Goal: Task Accomplishment & Management: Manage account settings

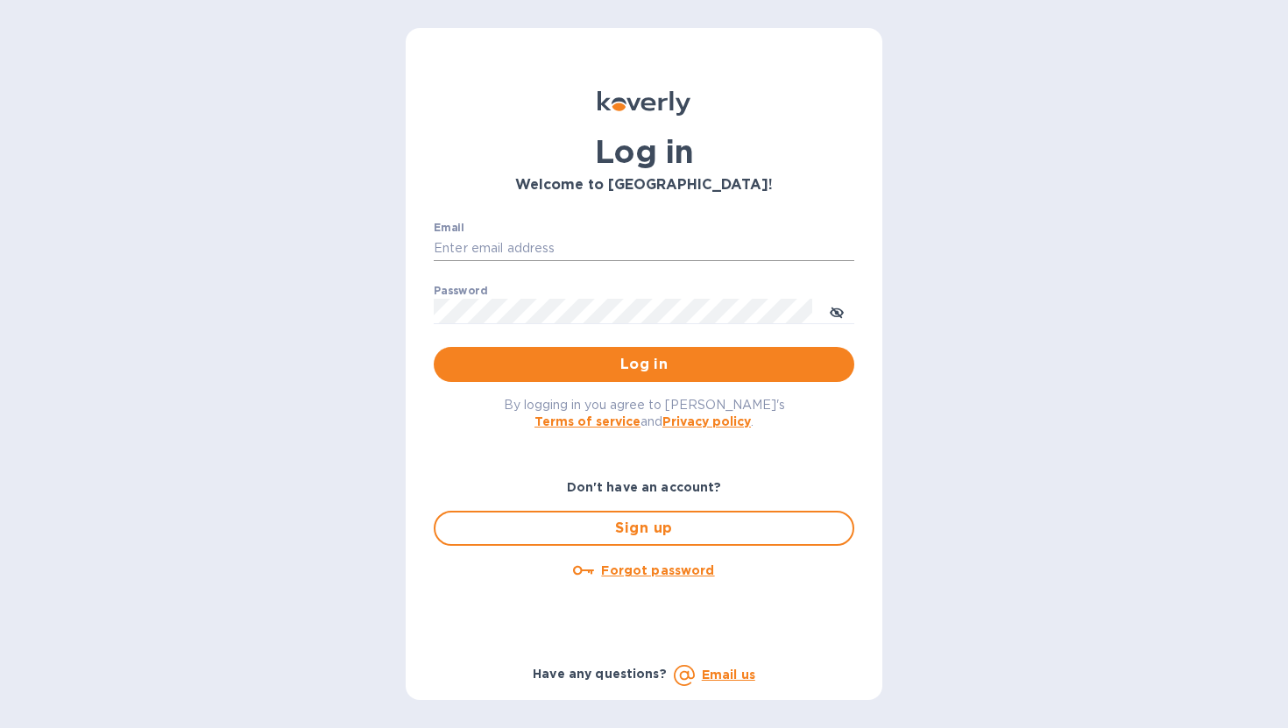
click at [621, 253] on input "Email" at bounding box center [644, 249] width 421 height 26
type input "[EMAIL_ADDRESS][DOMAIN_NAME]"
click at [597, 366] on span "Log in" at bounding box center [644, 364] width 392 height 21
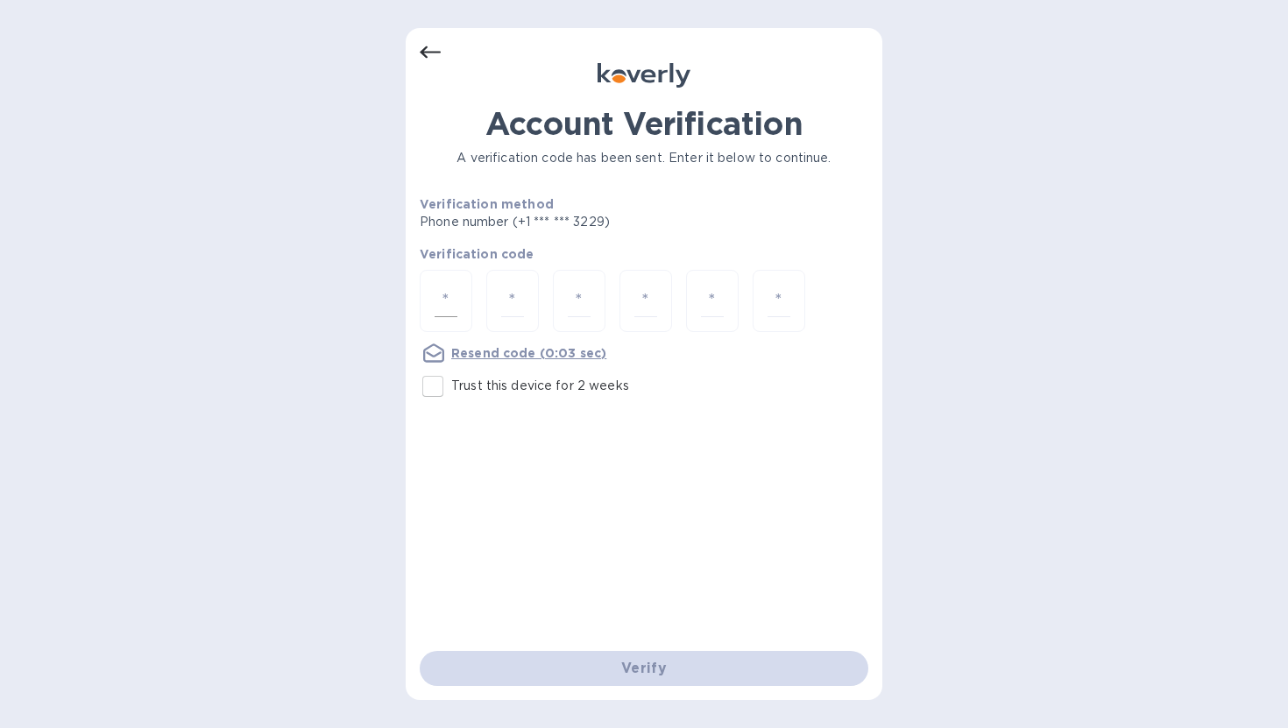
click at [463, 294] on div at bounding box center [446, 301] width 53 height 62
type input "8"
type input "6"
type input "9"
type input "7"
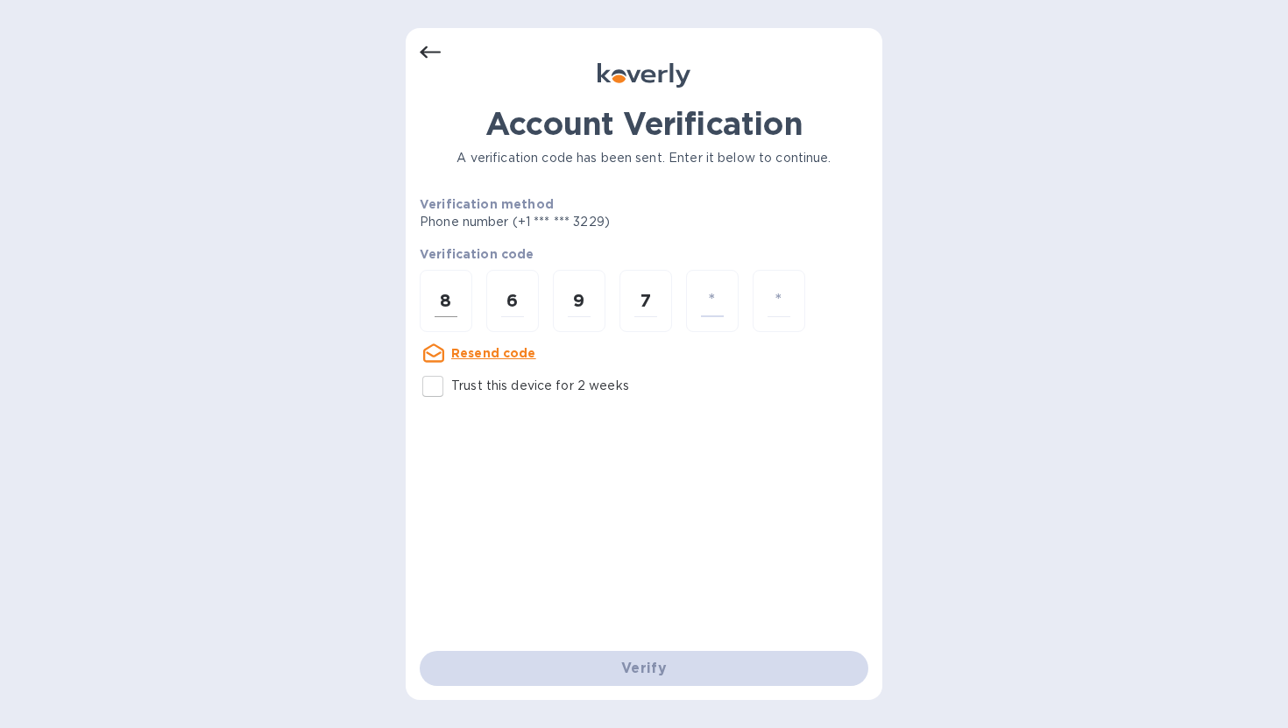
type input "4"
type input "8"
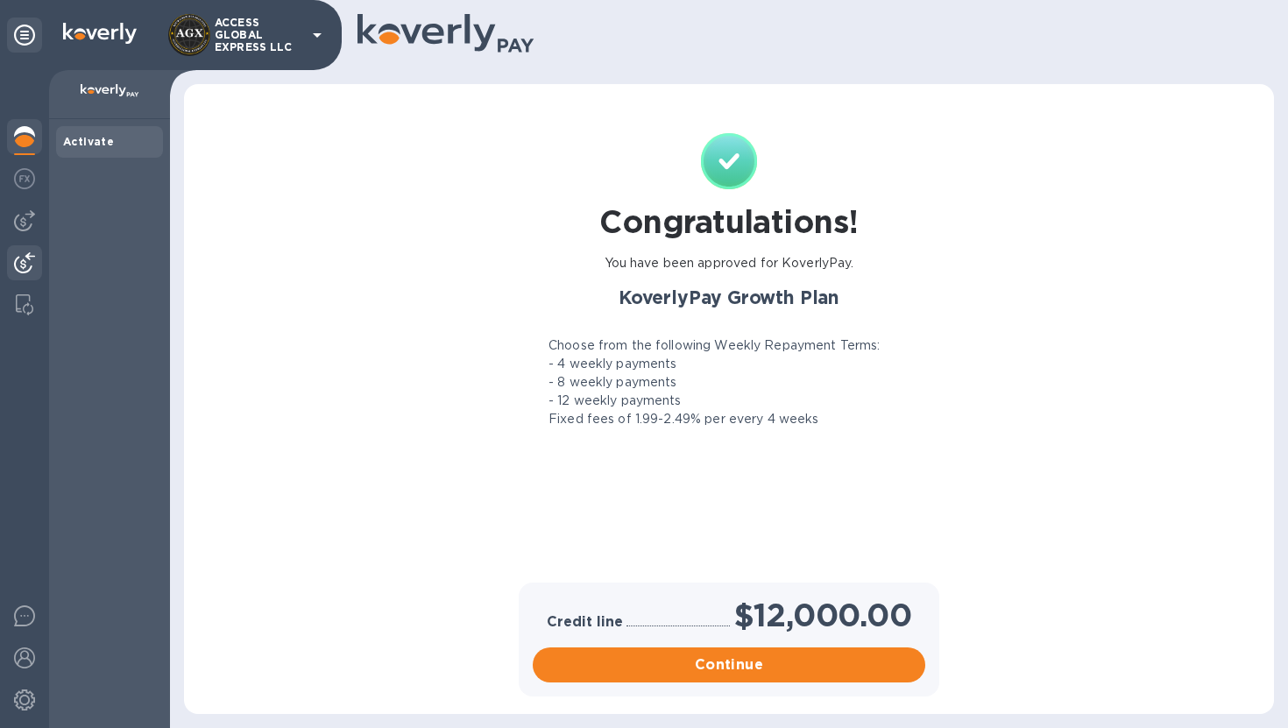
click at [23, 247] on div at bounding box center [24, 264] width 35 height 39
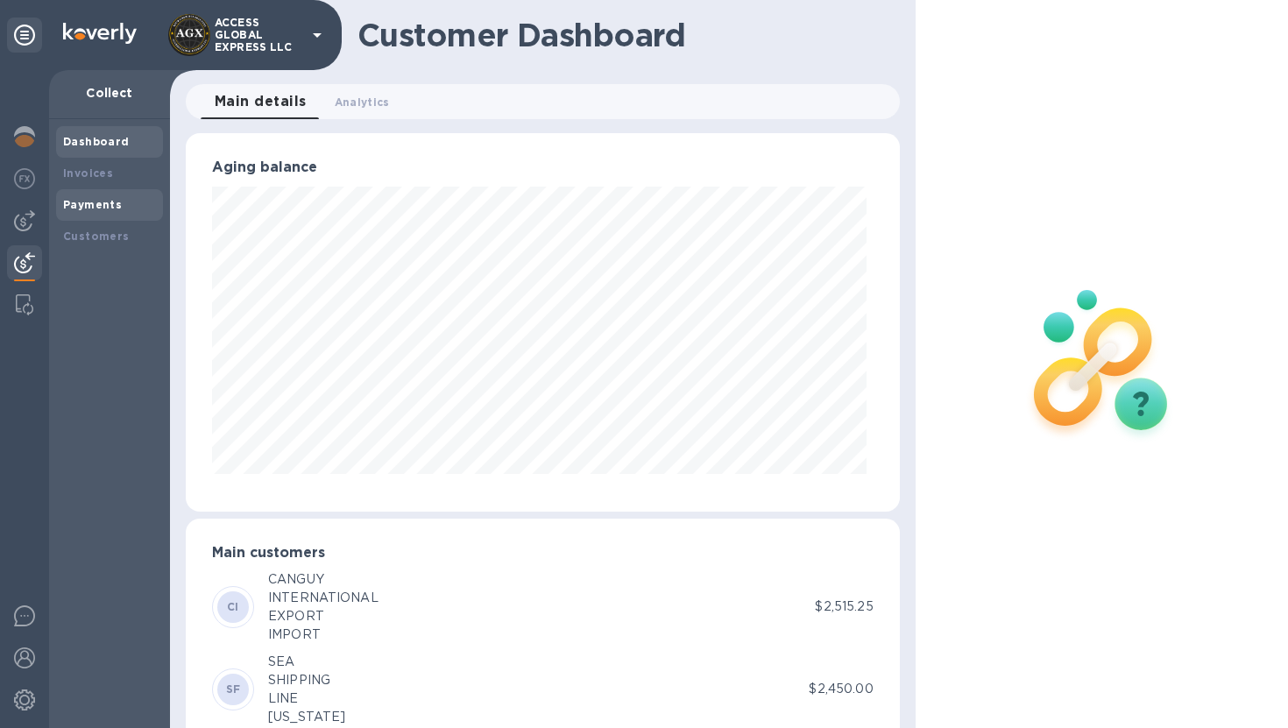
click at [117, 198] on b "Payments" at bounding box center [92, 204] width 59 height 13
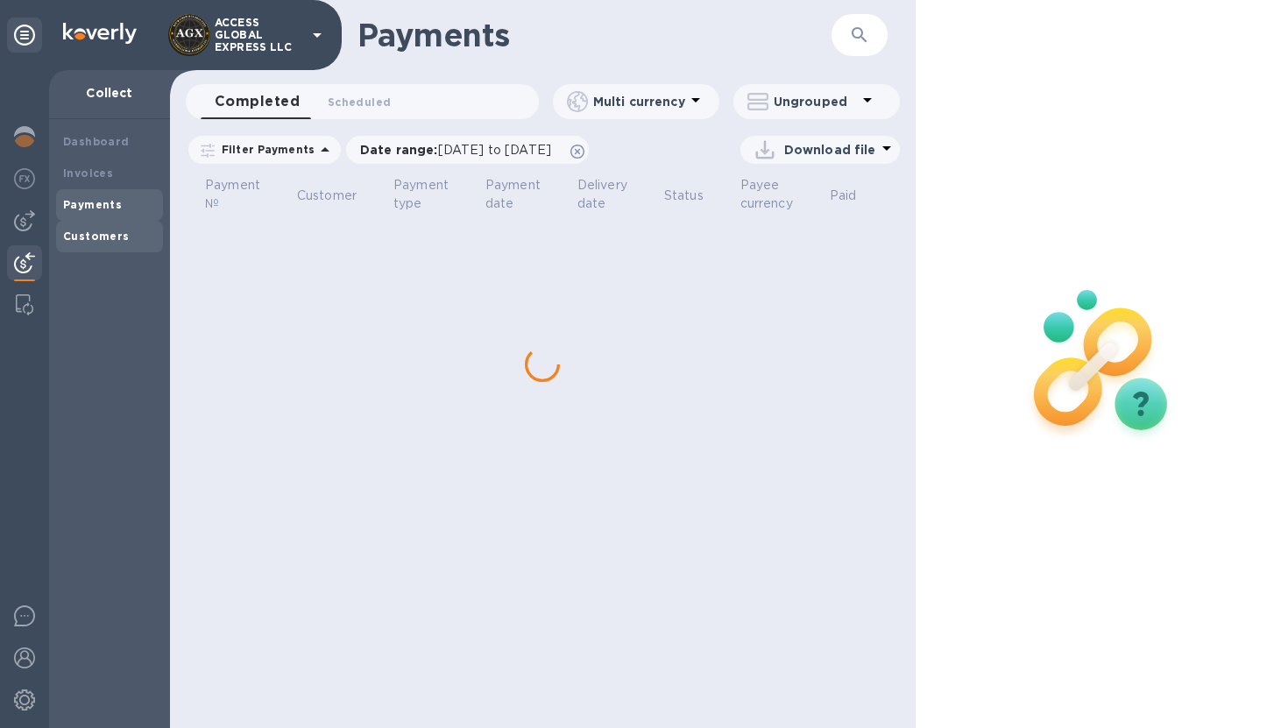
click at [113, 228] on div "Customers" at bounding box center [109, 237] width 93 height 18
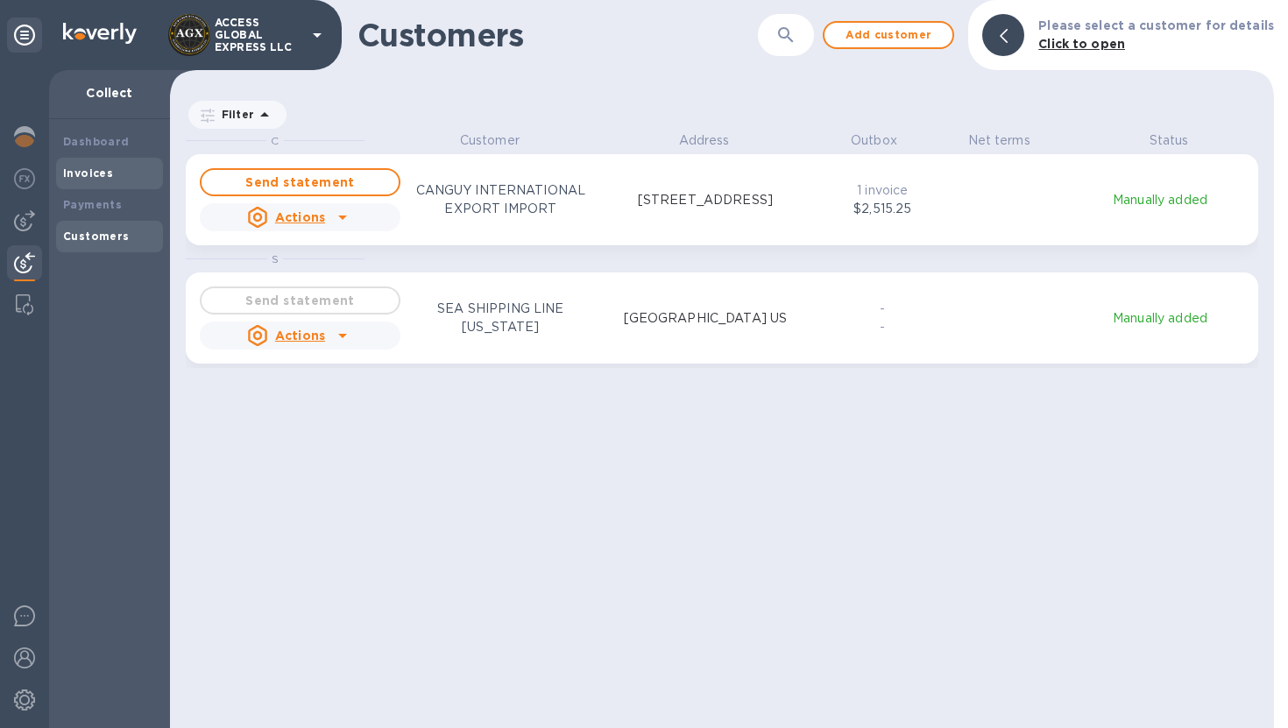
scroll to position [583, 1097]
click at [112, 134] on div "Dashboard" at bounding box center [109, 142] width 93 height 18
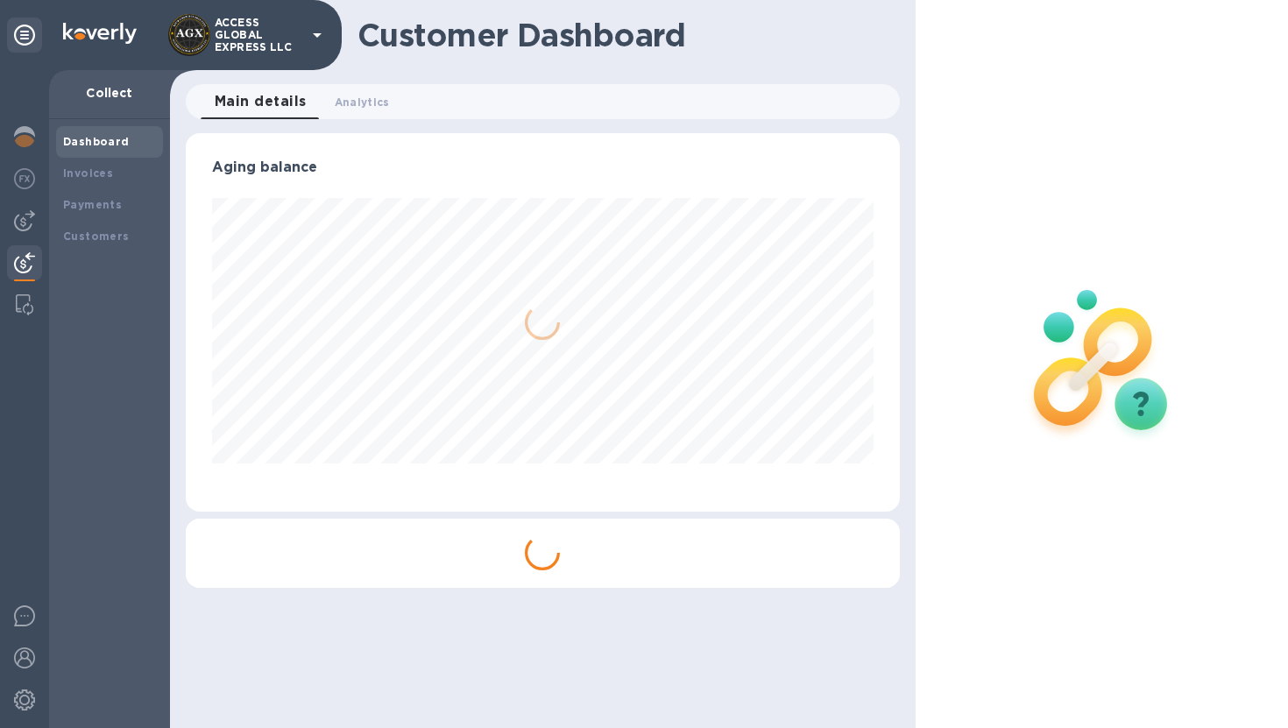
scroll to position [378, 707]
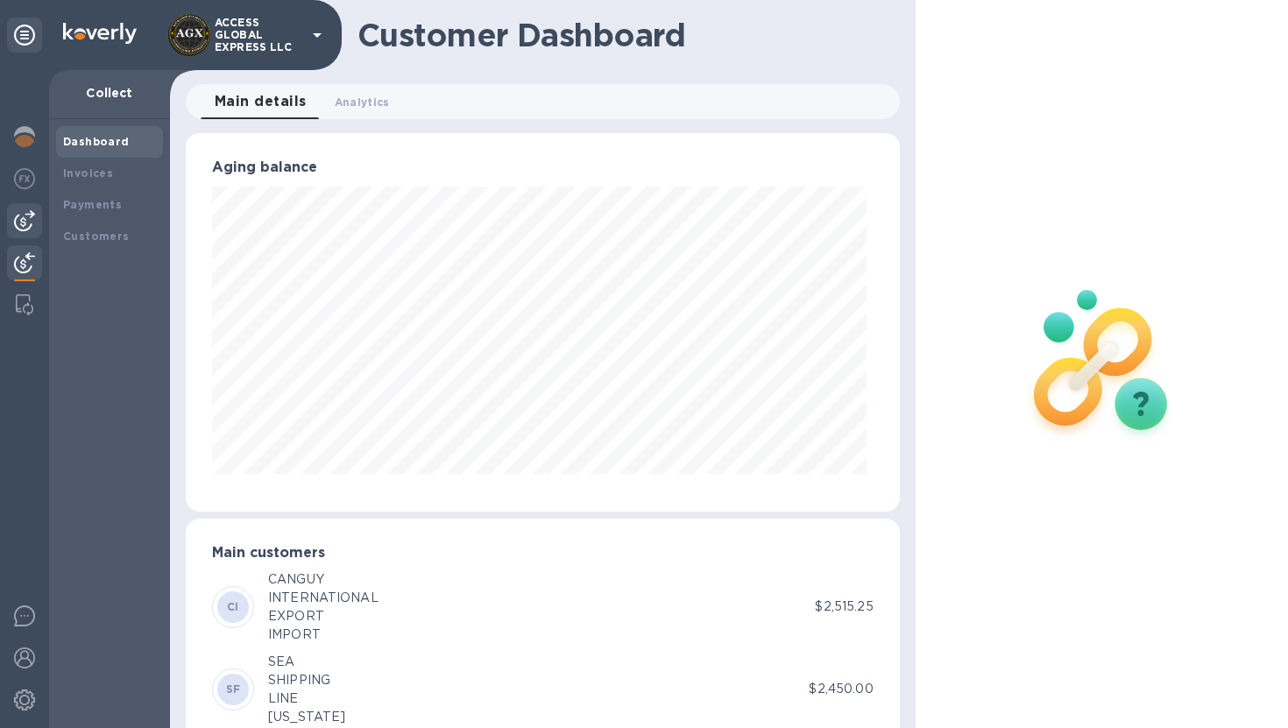
click at [27, 213] on img at bounding box center [24, 220] width 21 height 21
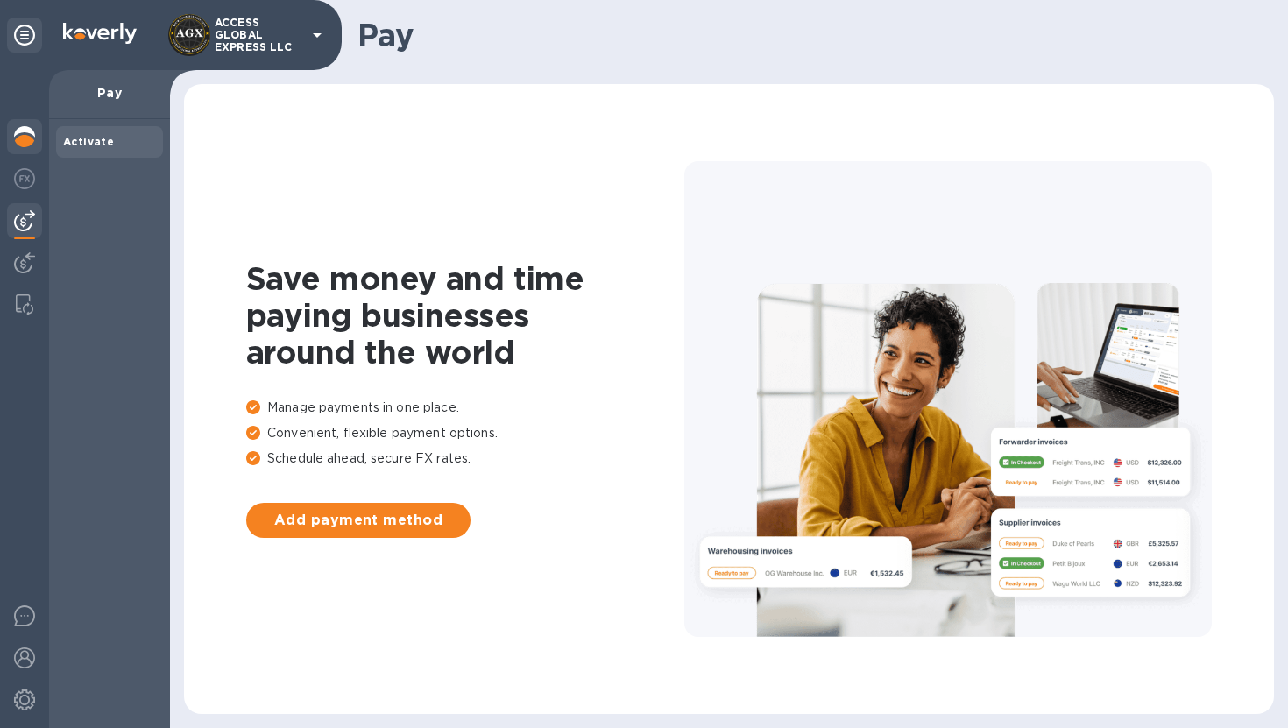
click at [25, 131] on img at bounding box center [24, 136] width 21 height 21
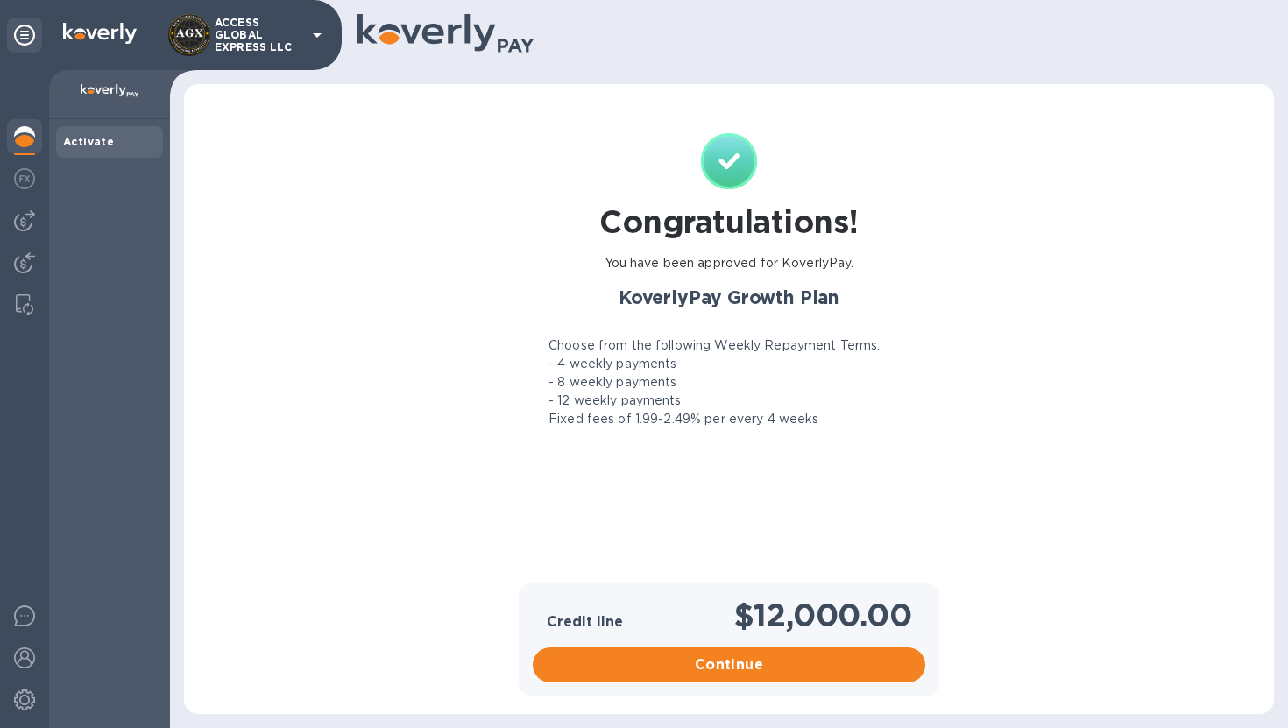
click at [266, 44] on p "ACCESS GLOBAL EXPRESS LLC" at bounding box center [259, 35] width 88 height 37
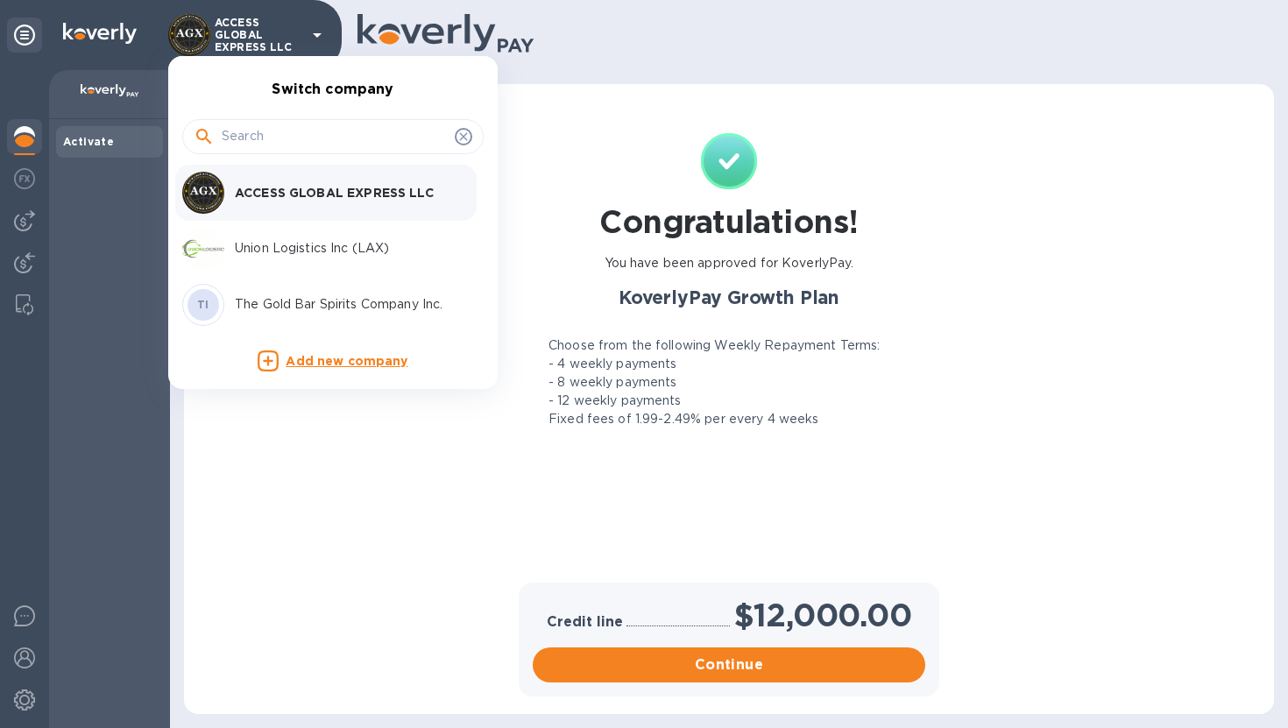
click at [267, 44] on div at bounding box center [644, 364] width 1288 height 728
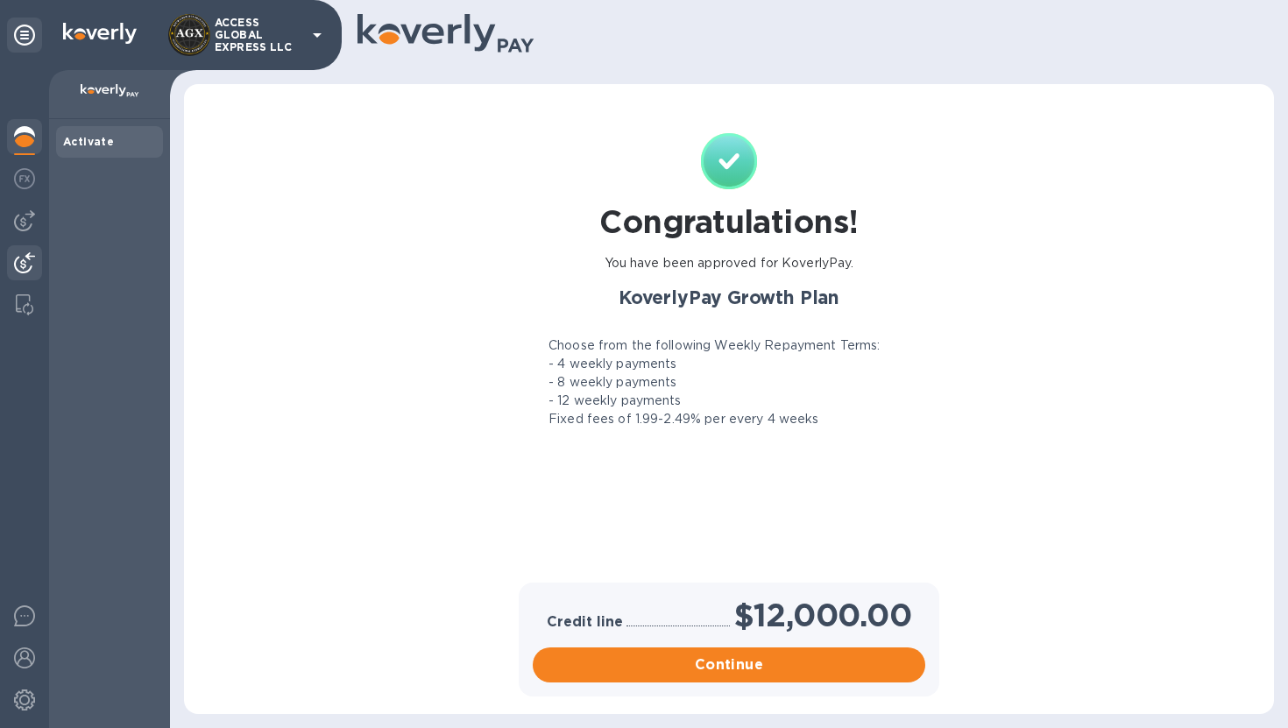
click at [24, 253] on img at bounding box center [24, 262] width 21 height 21
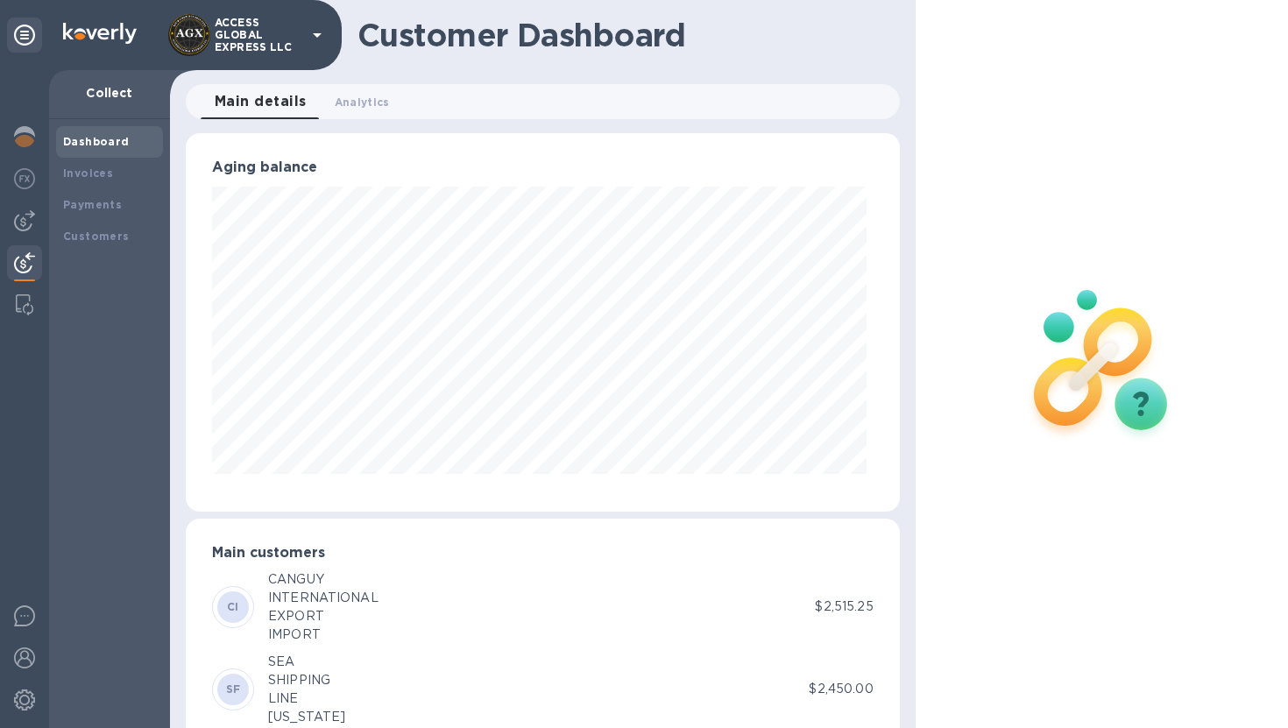
scroll to position [50, 0]
